Goal: Task Accomplishment & Management: Manage account settings

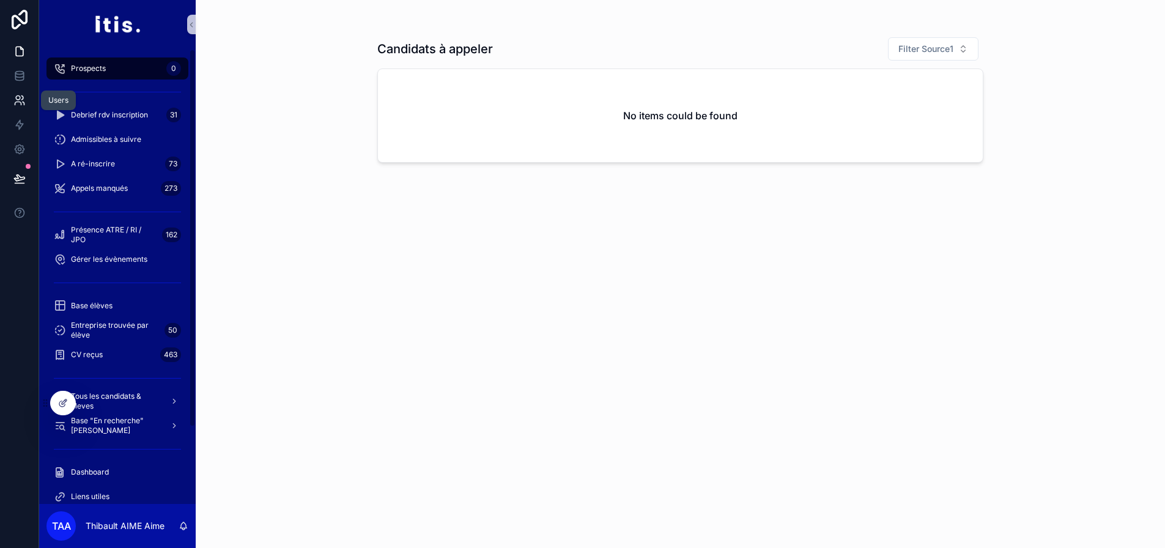
click at [24, 103] on icon at bounding box center [24, 103] width 2 height 3
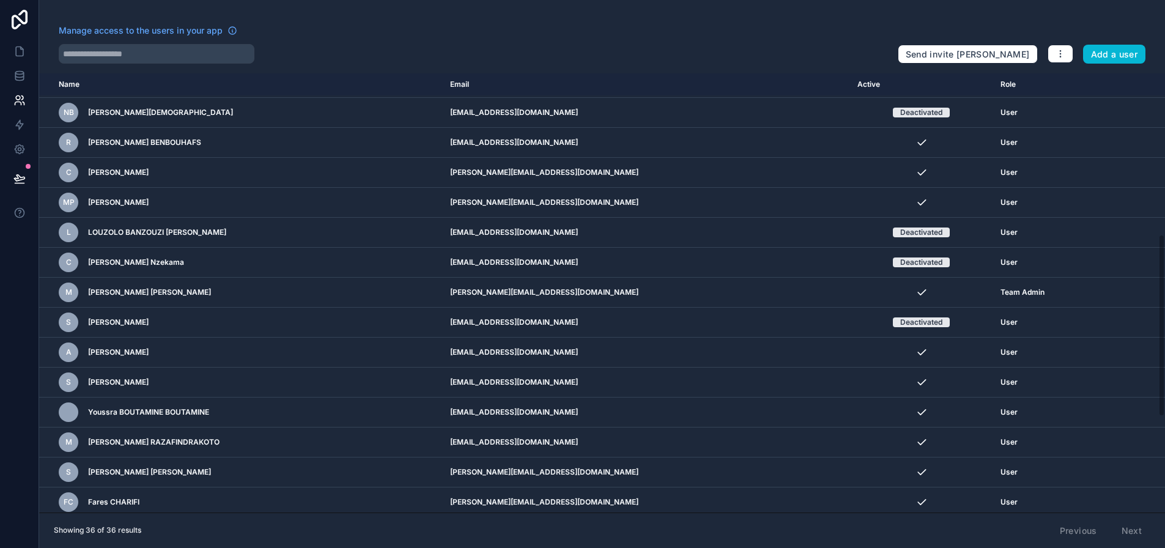
scroll to position [653, 0]
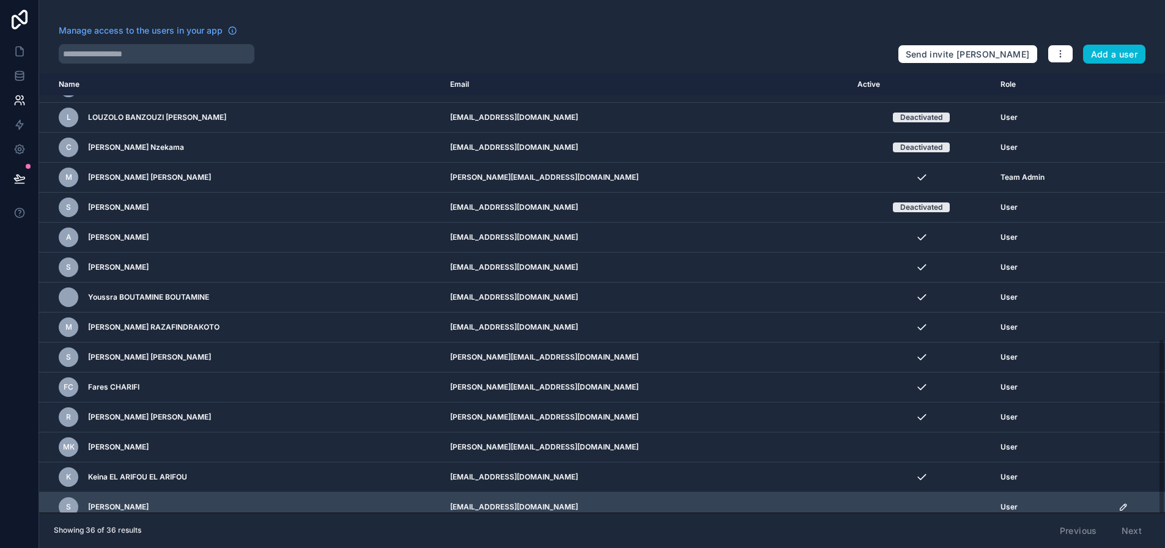
click at [1128, 505] on icon "scrollable content" at bounding box center [1124, 507] width 10 height 10
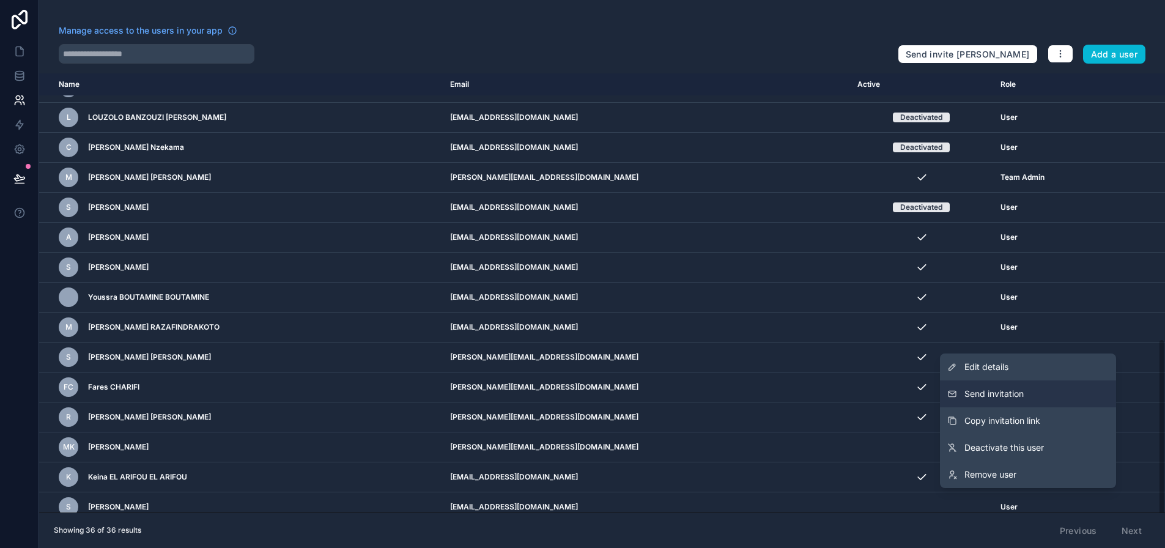
click at [1046, 407] on button "Send invitation" at bounding box center [1028, 393] width 176 height 27
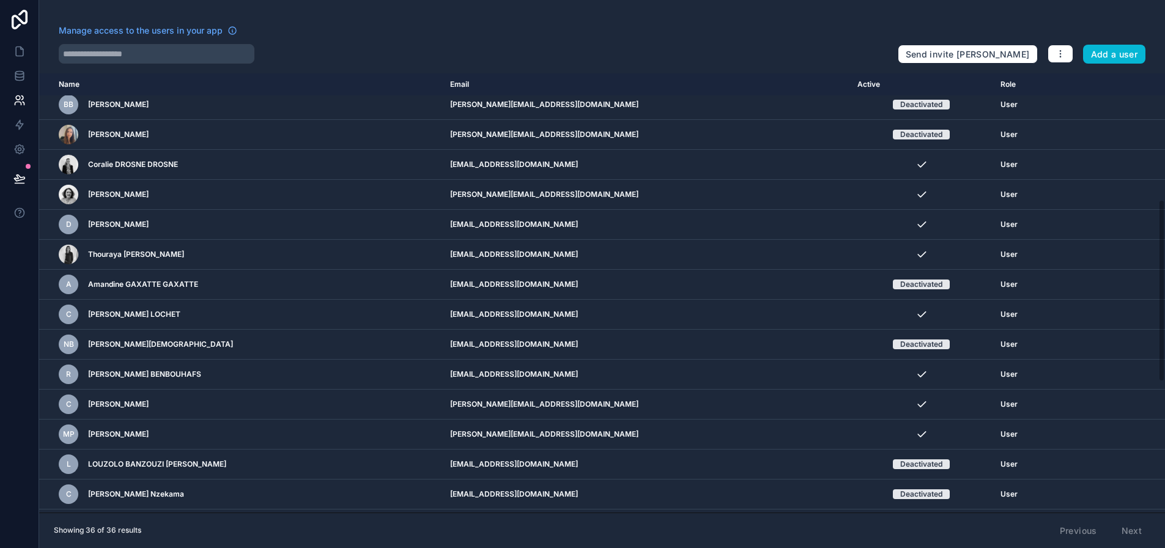
scroll to position [367, 0]
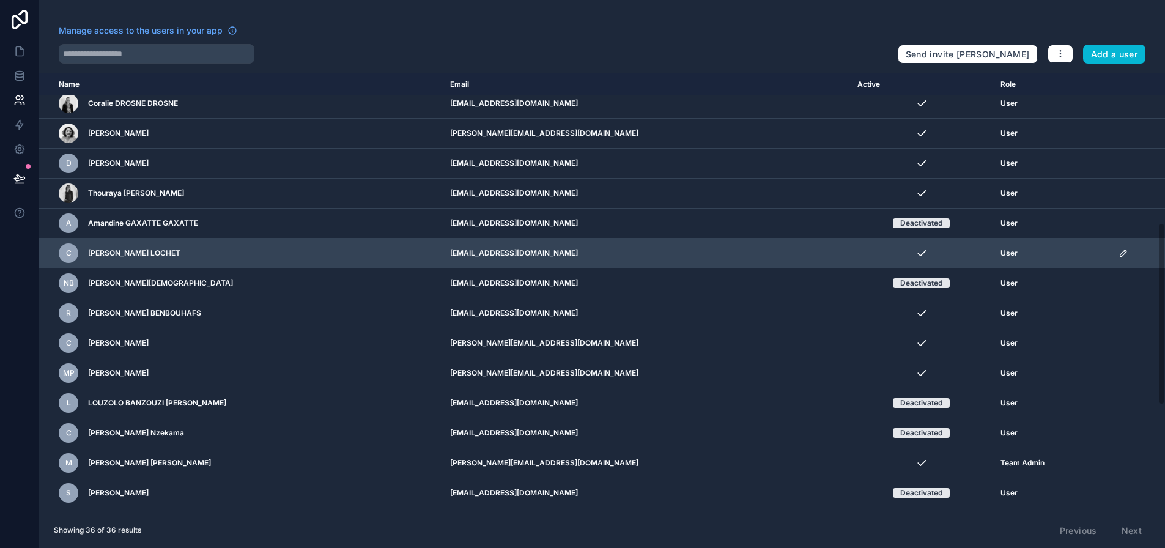
click at [1126, 251] on icon "scrollable content" at bounding box center [1123, 253] width 6 height 6
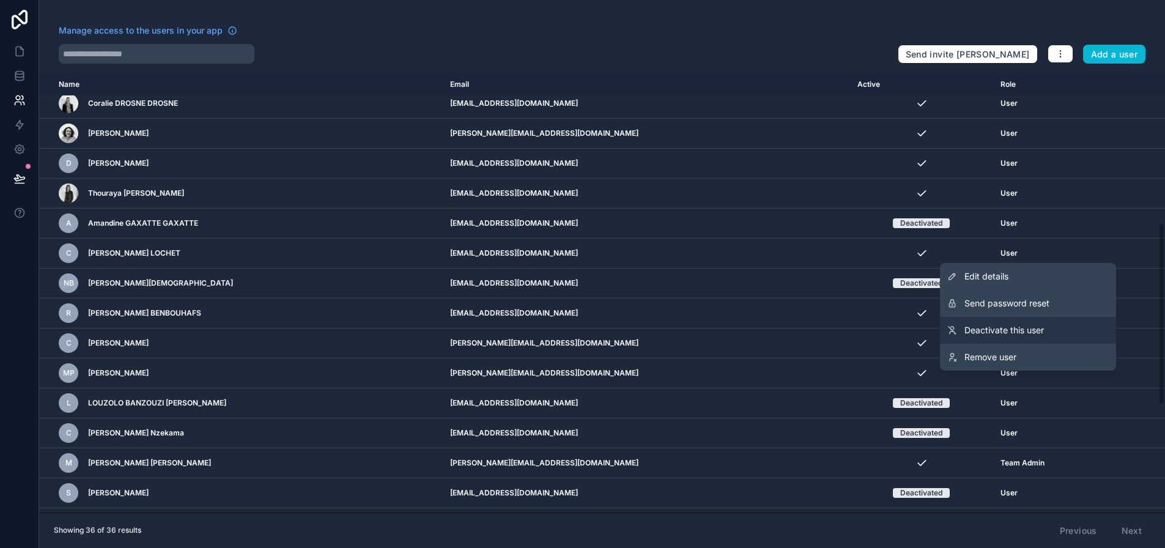
click at [1030, 328] on span "Deactivate this user" at bounding box center [1004, 330] width 80 height 12
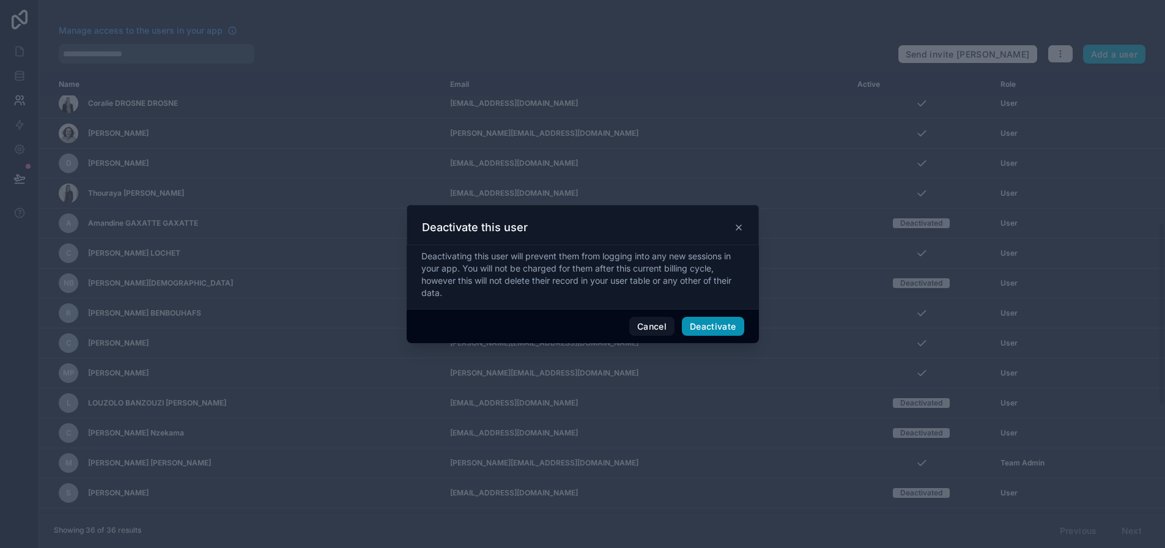
click at [710, 336] on button "Deactivate" at bounding box center [713, 327] width 62 height 20
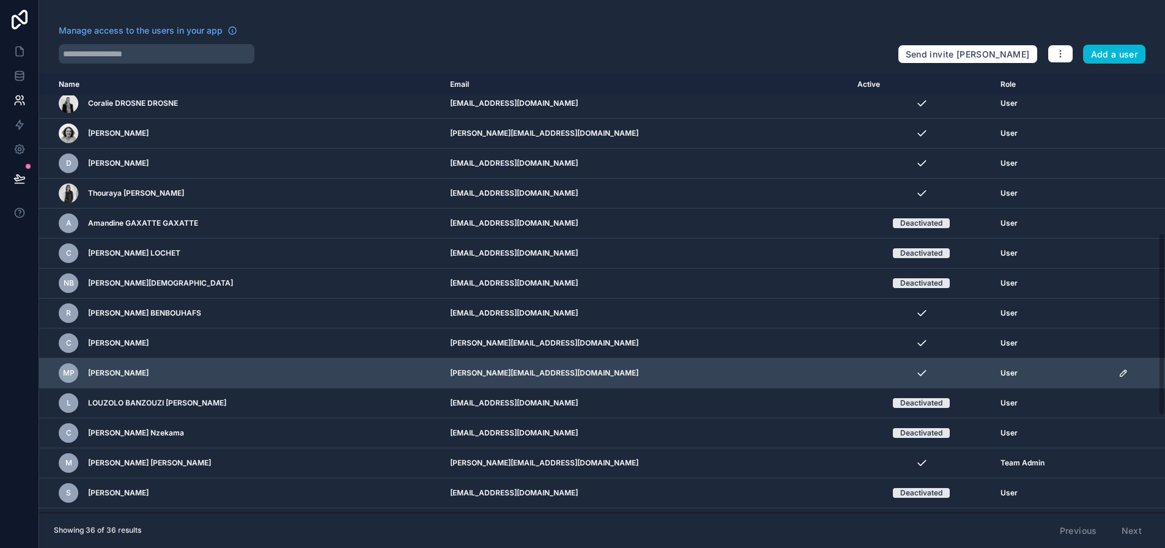
scroll to position [653, 0]
